Goal: Find specific page/section: Find specific page/section

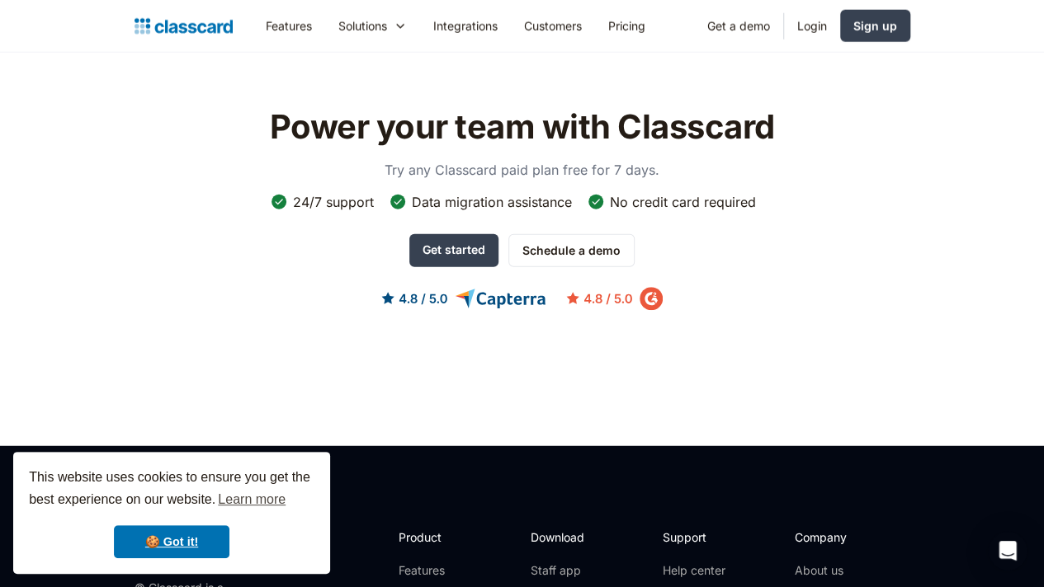
scroll to position [5280, 0]
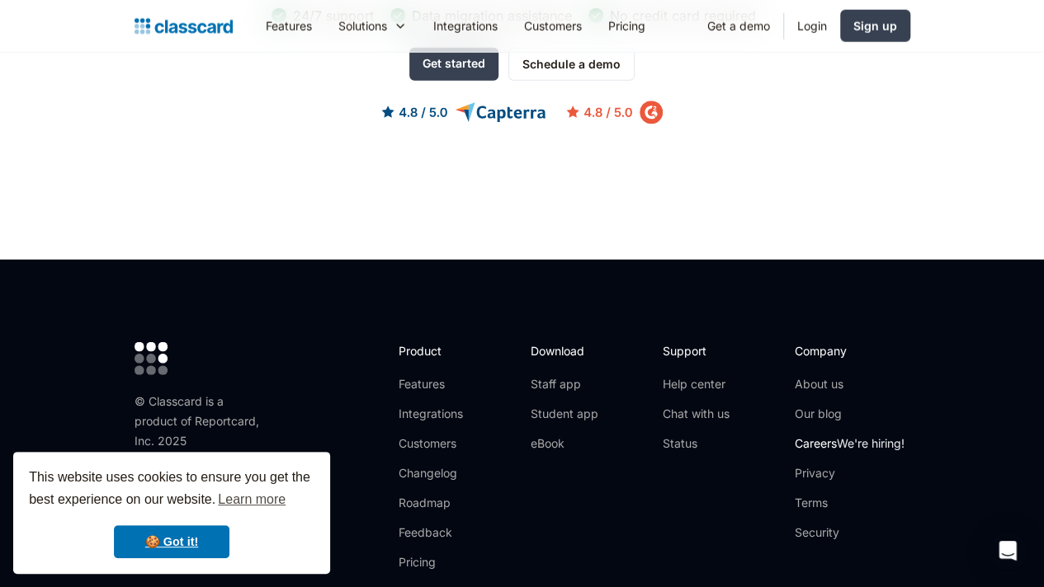
click at [904, 436] on span "We're hiring!" at bounding box center [871, 443] width 68 height 14
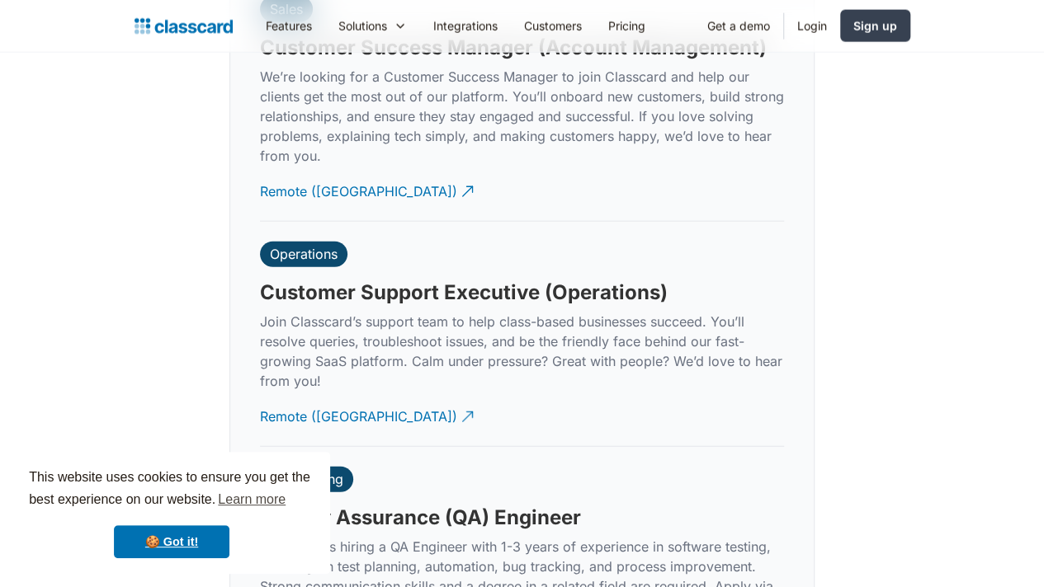
scroll to position [4950, 0]
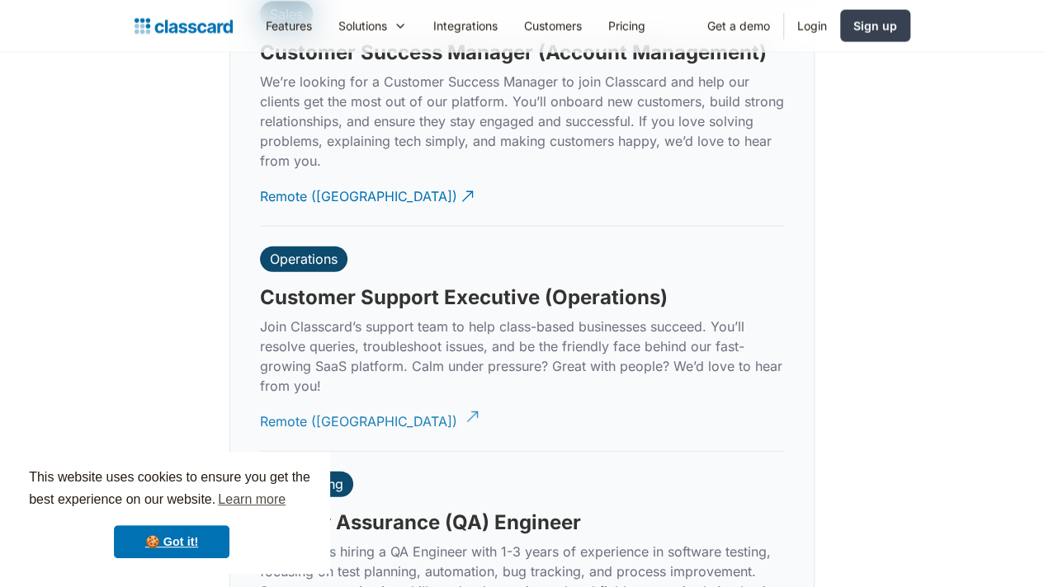
click at [297, 399] on div "Remote ([GEOGRAPHIC_DATA])" at bounding box center [358, 415] width 197 height 32
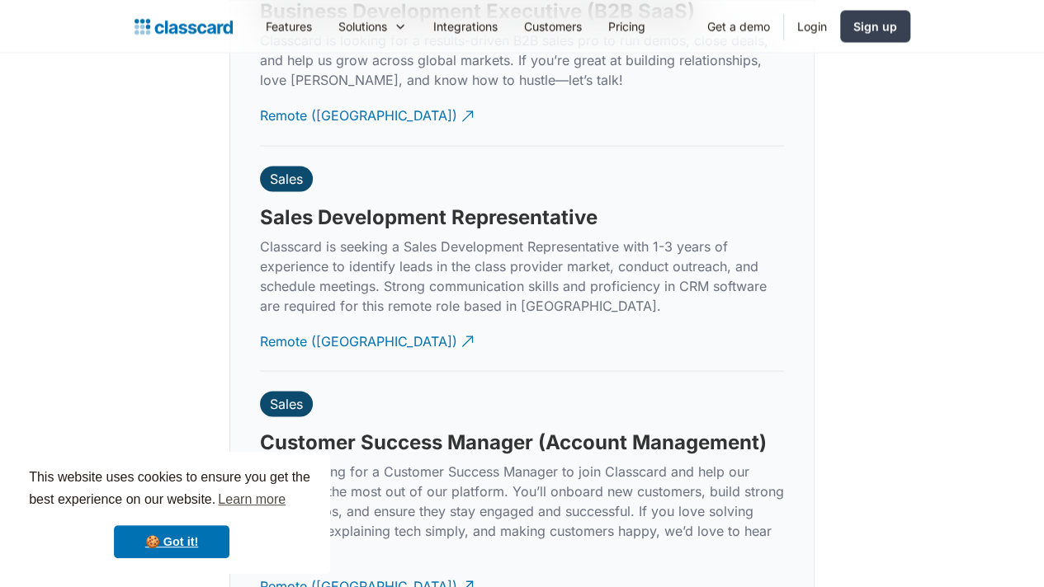
scroll to position [4538, 0]
